Goal: Task Accomplishment & Management: Manage account settings

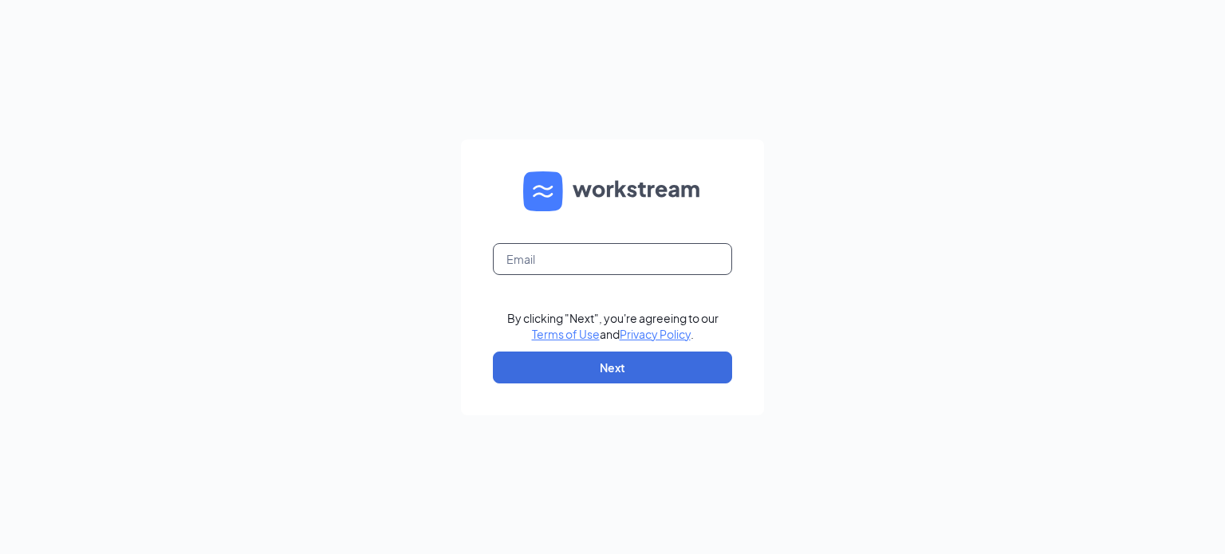
click at [604, 262] on input "text" at bounding box center [612, 259] width 239 height 32
type input "ljs31564@ljsilvers.com"
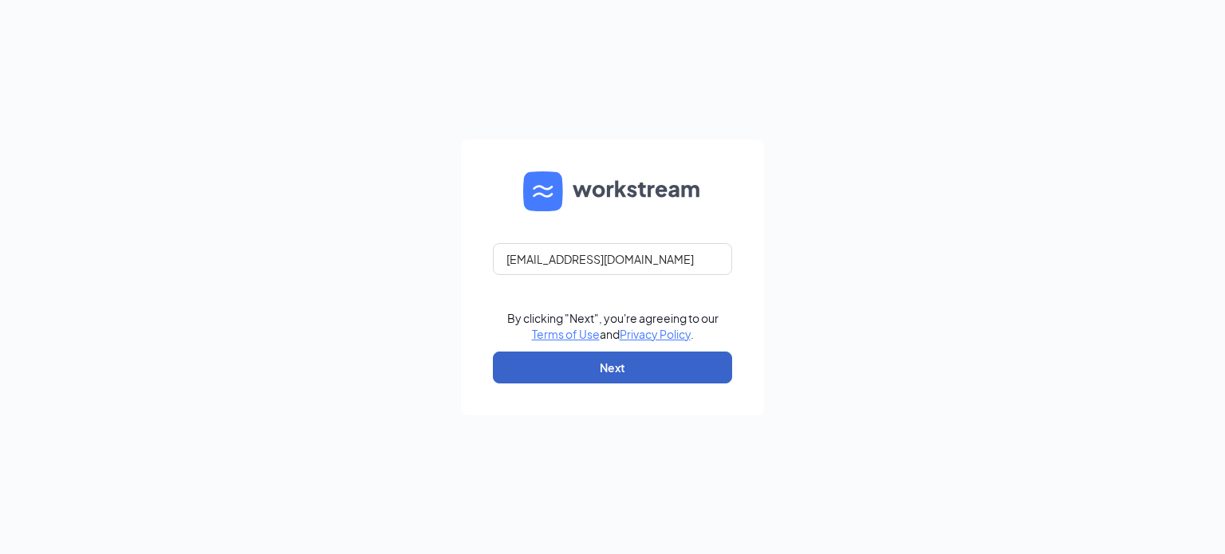
click at [641, 364] on button "Next" at bounding box center [612, 368] width 239 height 32
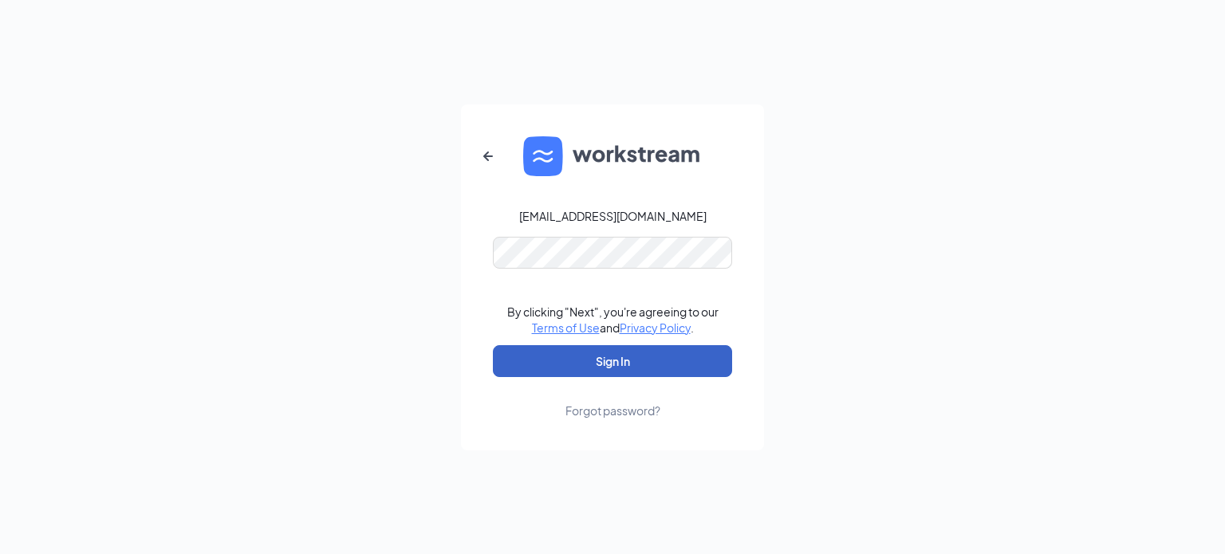
click at [631, 364] on button "Sign In" at bounding box center [612, 361] width 239 height 32
click at [663, 364] on button "Sign In" at bounding box center [612, 361] width 239 height 32
click at [620, 366] on button "Sign In" at bounding box center [612, 361] width 239 height 32
click at [663, 369] on button "Sign In" at bounding box center [612, 361] width 239 height 32
click at [646, 359] on button "Sign In" at bounding box center [612, 361] width 239 height 32
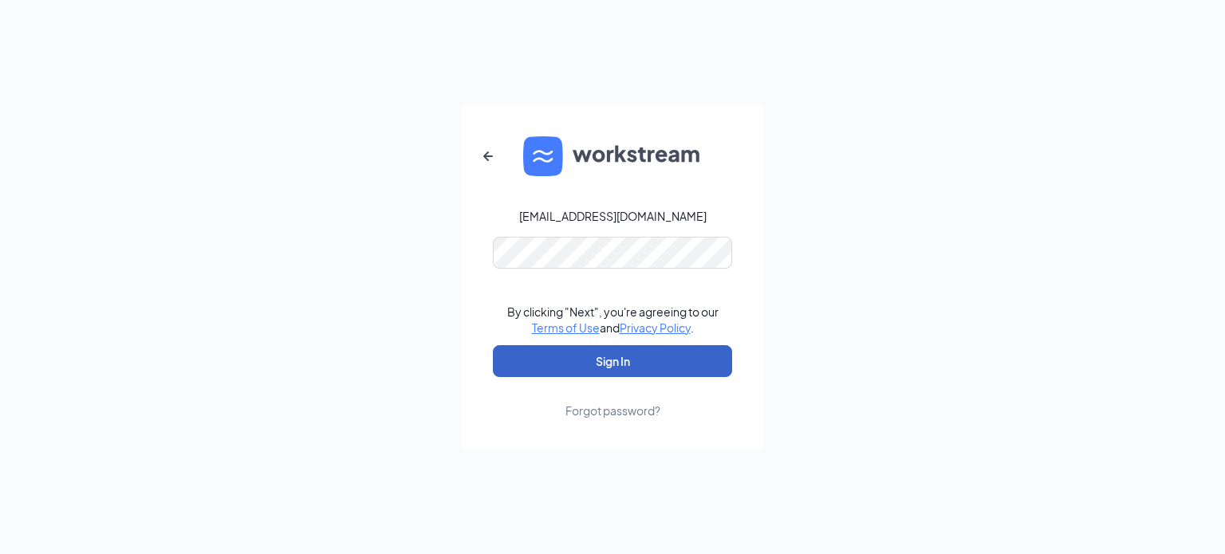
click at [627, 362] on button "Sign In" at bounding box center [612, 361] width 239 height 32
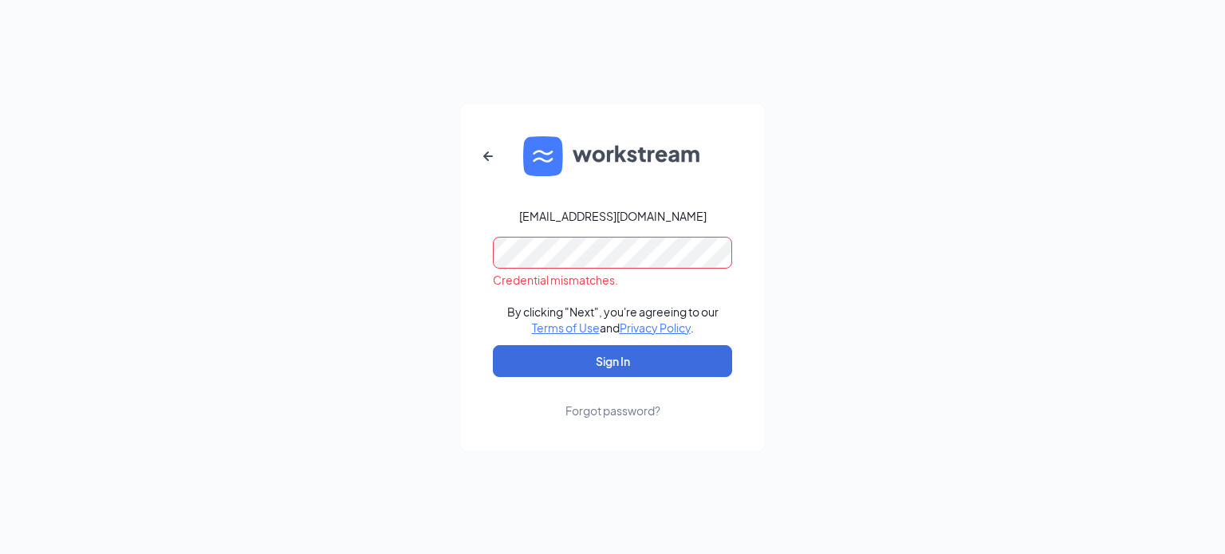
click at [616, 410] on div "Forgot password?" at bounding box center [612, 411] width 95 height 16
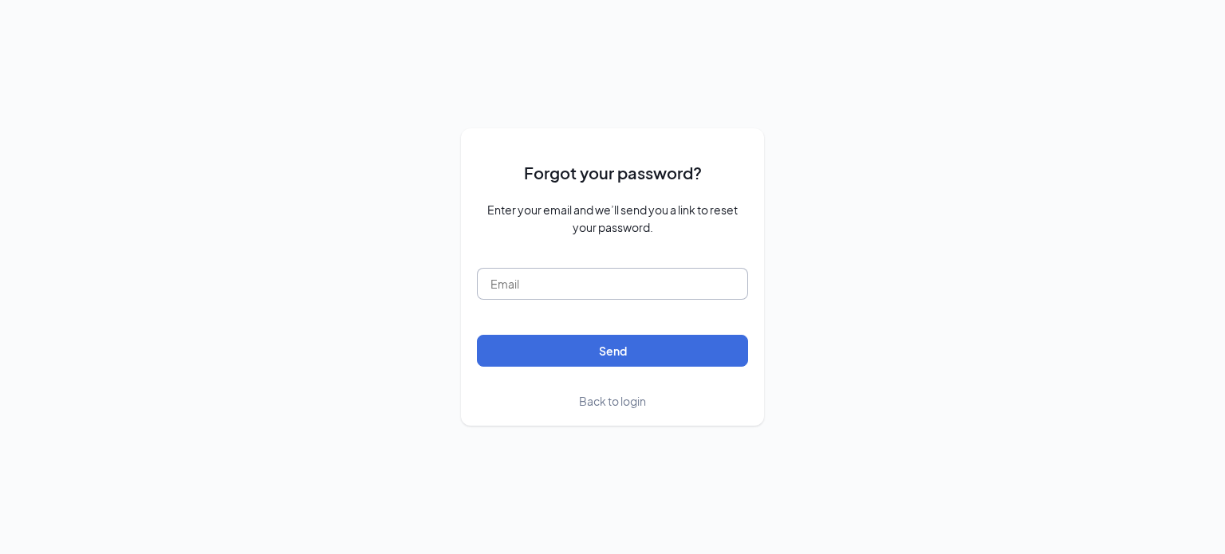
click at [654, 281] on input "text" at bounding box center [612, 284] width 271 height 32
type input "ljs31564@ljsilvers.com"
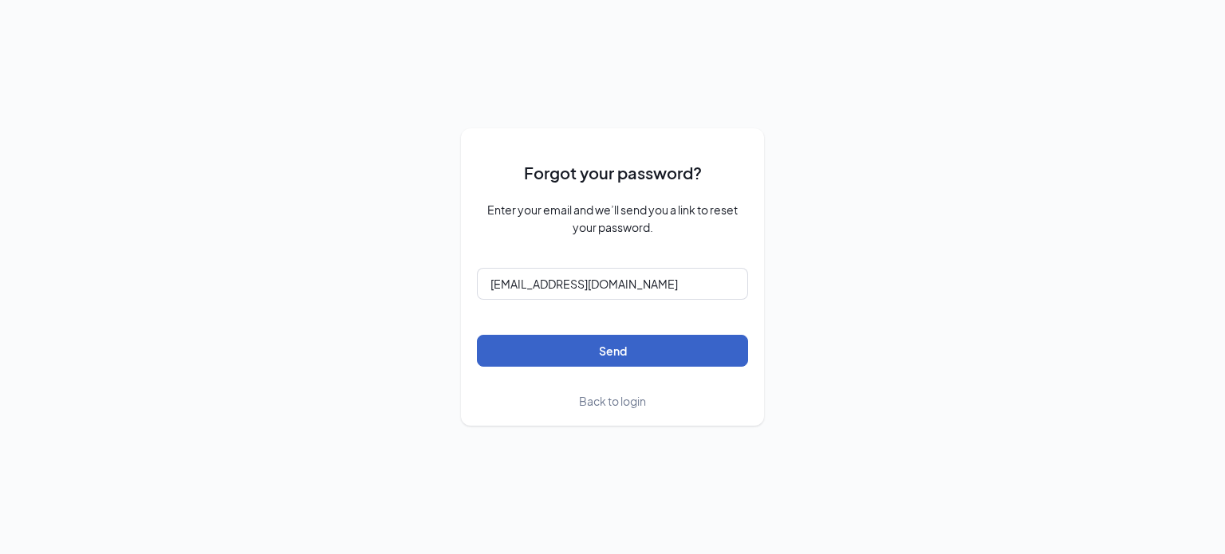
click at [584, 348] on button "Send" at bounding box center [612, 351] width 271 height 32
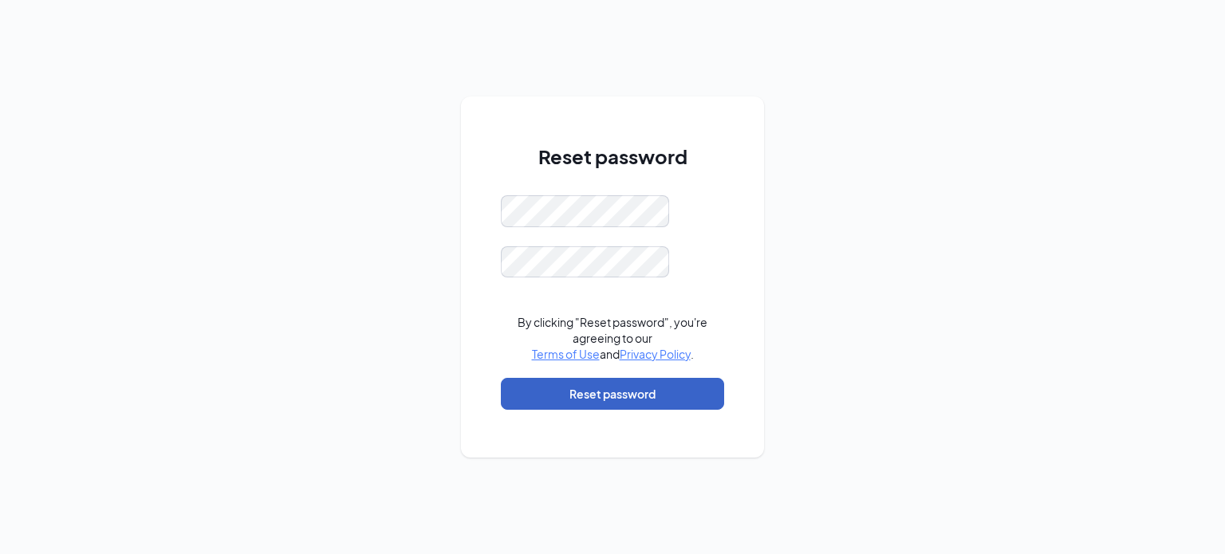
click at [577, 397] on button "Reset password" at bounding box center [612, 394] width 223 height 32
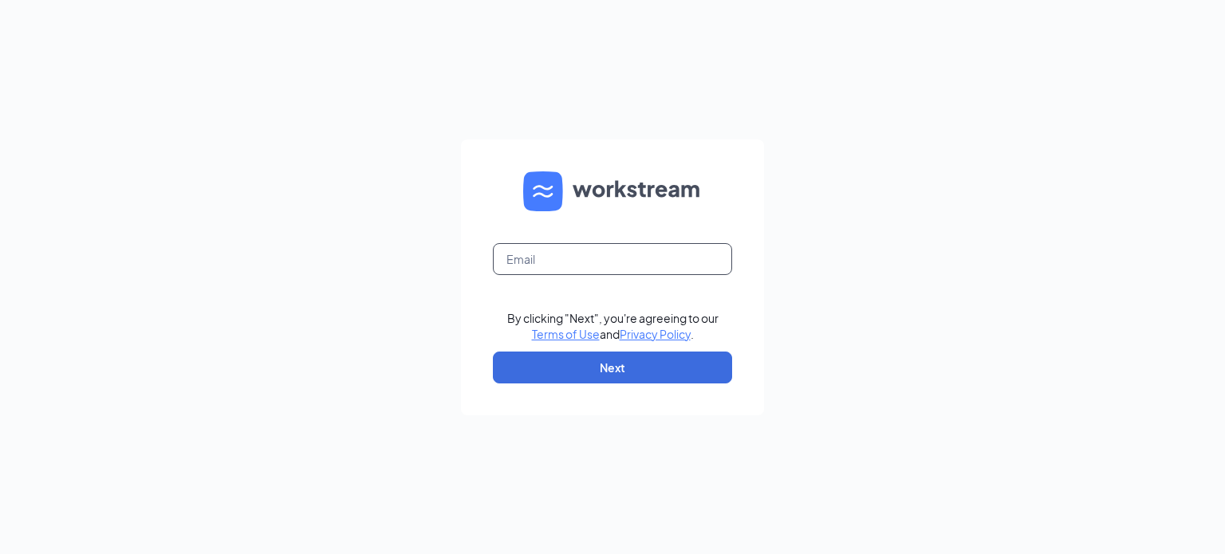
click at [697, 253] on input "text" at bounding box center [612, 259] width 239 height 32
type input "ljs31564@ljsilvers.com"
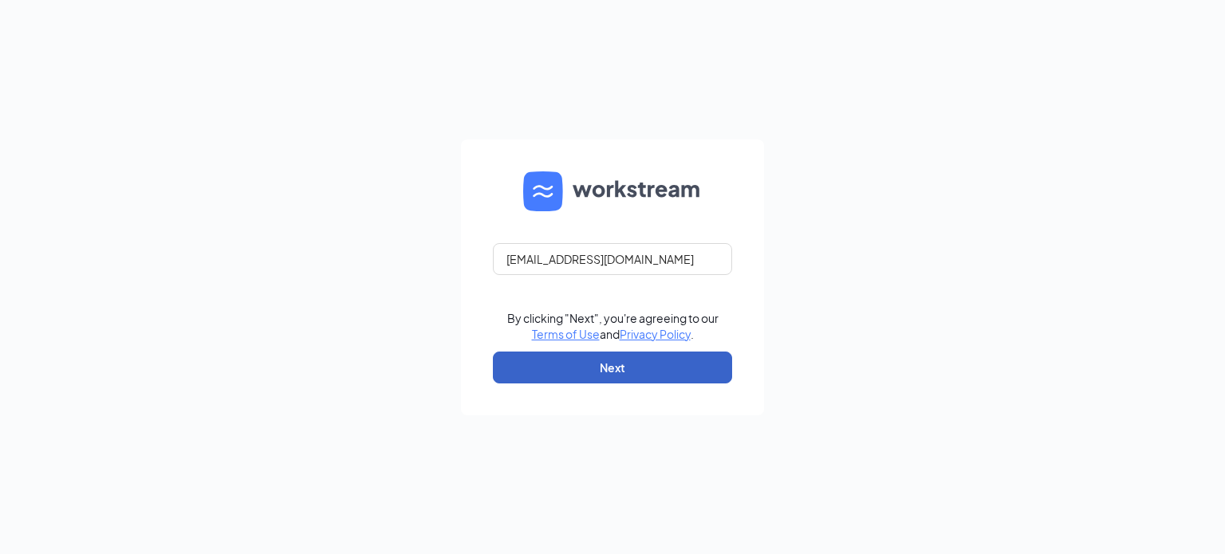
click at [654, 380] on button "Next" at bounding box center [612, 368] width 239 height 32
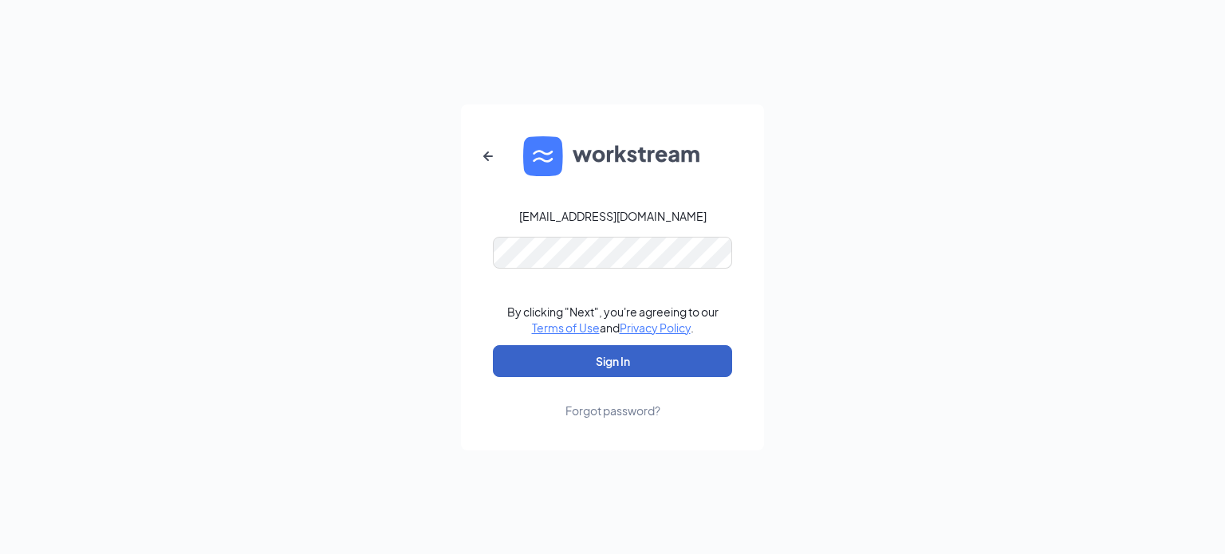
click at [651, 368] on button "Sign In" at bounding box center [612, 361] width 239 height 32
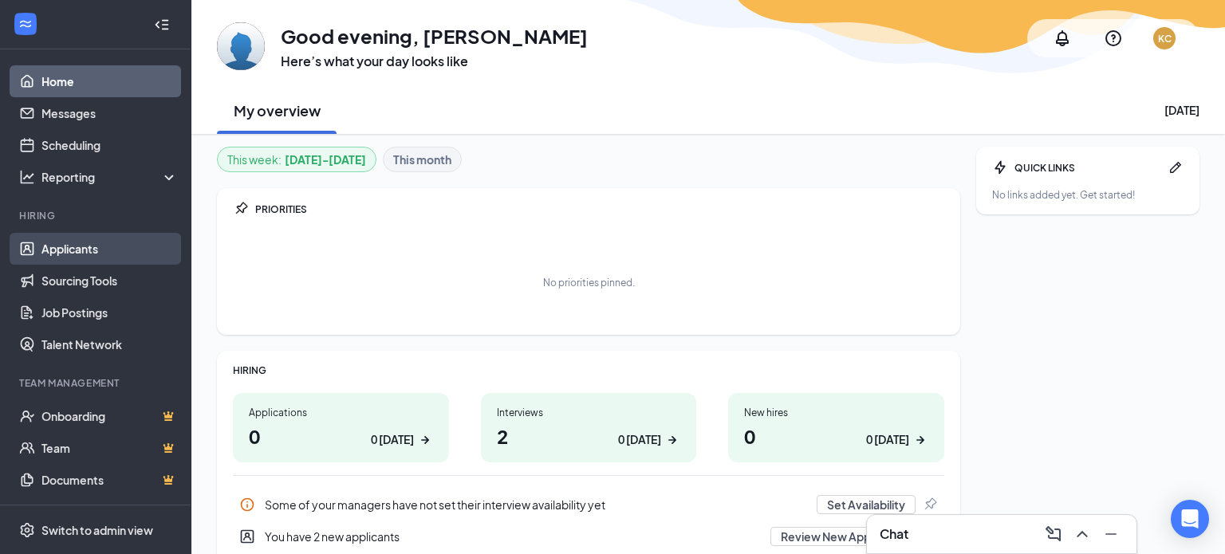
click at [106, 249] on link "Applicants" at bounding box center [109, 249] width 136 height 32
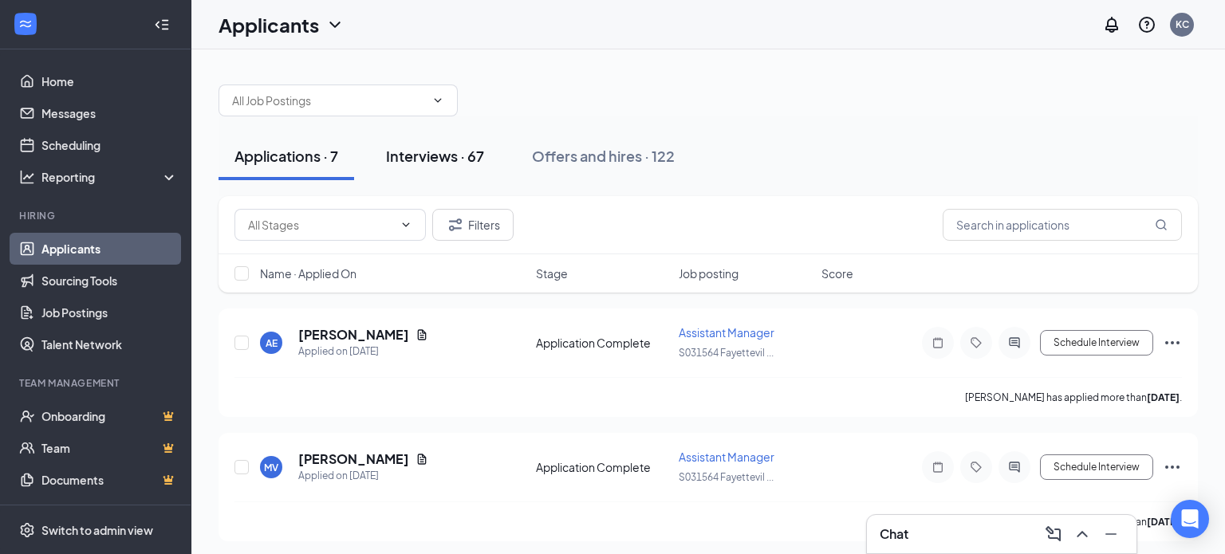
click at [432, 149] on div "Interviews · 67" at bounding box center [435, 156] width 98 height 20
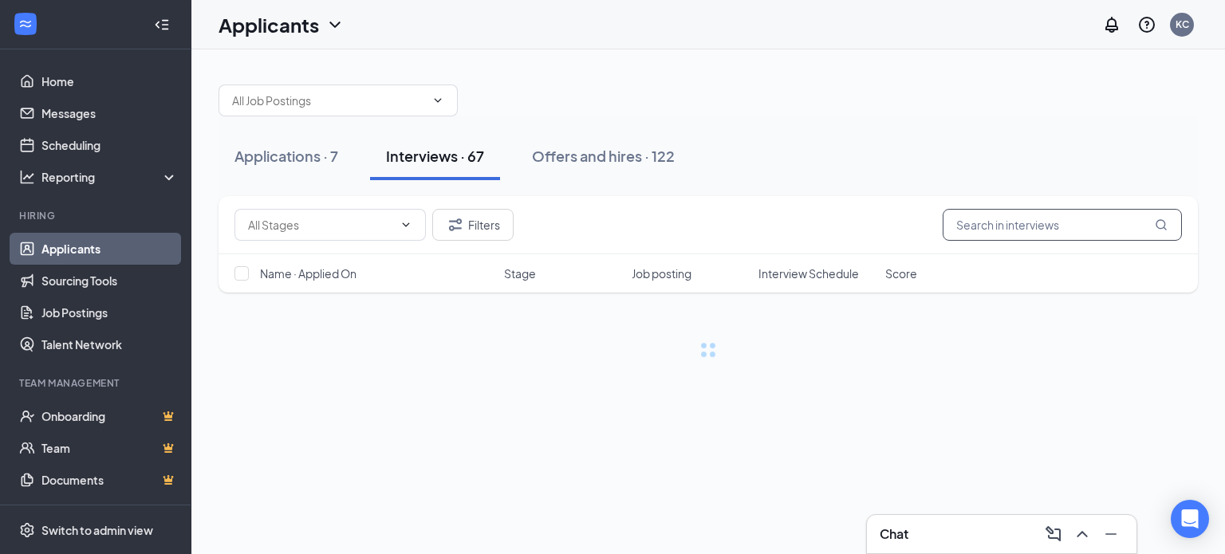
click at [1076, 228] on input "text" at bounding box center [1061, 225] width 239 height 32
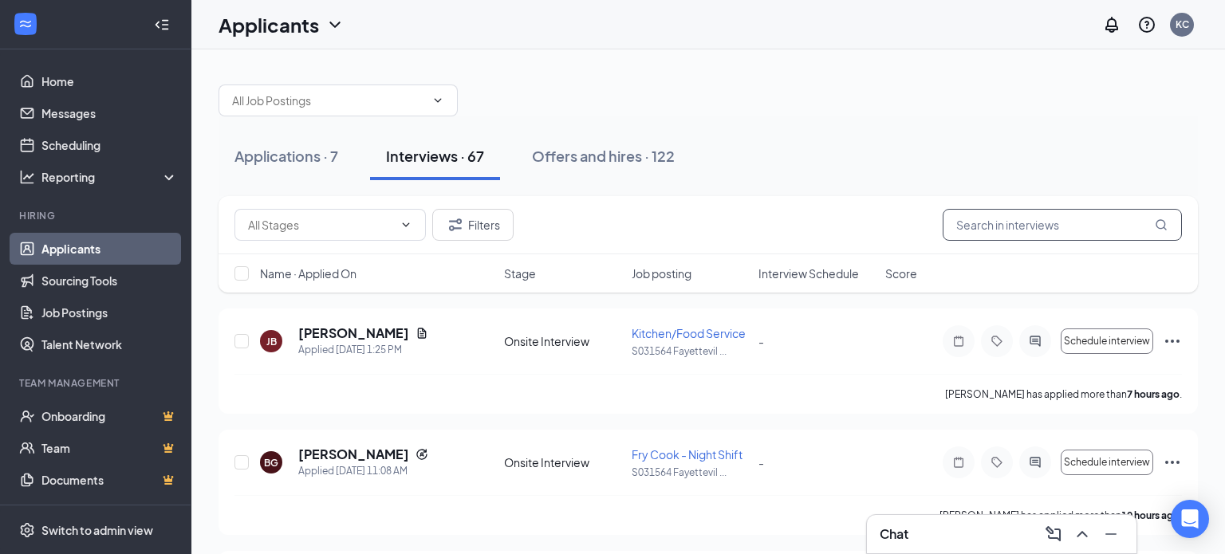
click at [1076, 228] on input "text" at bounding box center [1061, 225] width 239 height 32
type input "brewr"
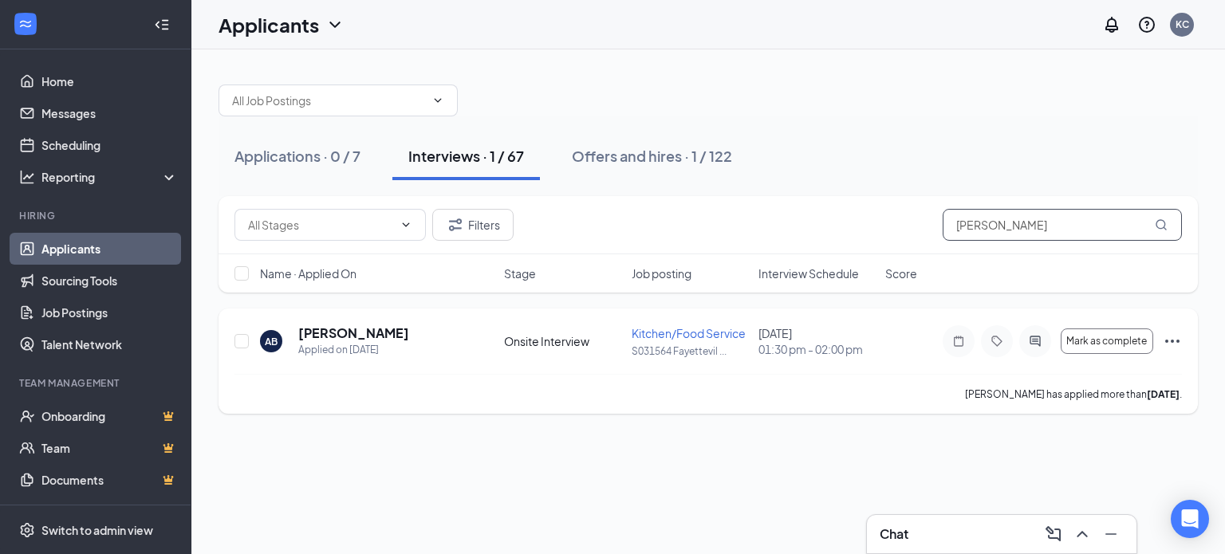
type input "brewer"
click at [1173, 336] on icon "Ellipses" at bounding box center [1171, 341] width 19 height 19
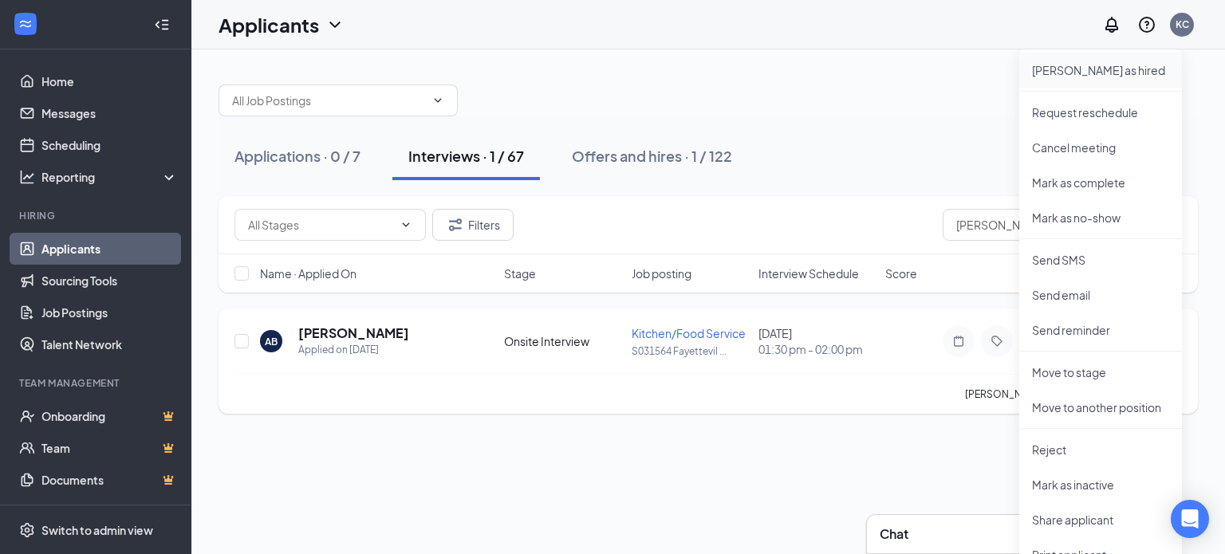
click at [1086, 62] on p "Mark as hired" at bounding box center [1100, 70] width 137 height 16
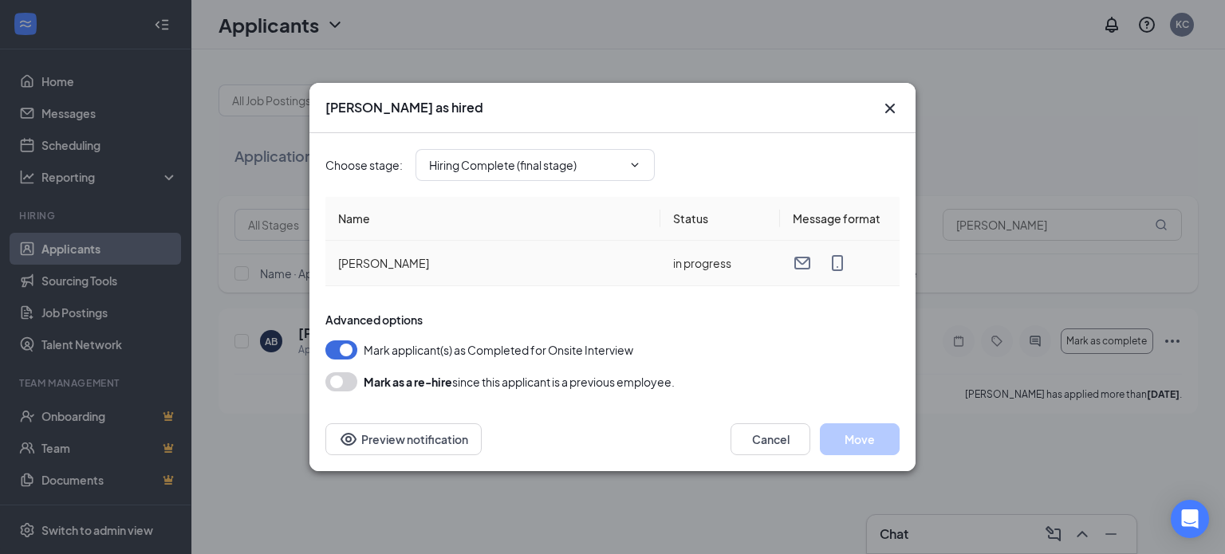
type input "Hiring Complete (final stage)"
click at [877, 440] on button "Move" at bounding box center [860, 439] width 80 height 32
